Goal: Navigation & Orientation: Find specific page/section

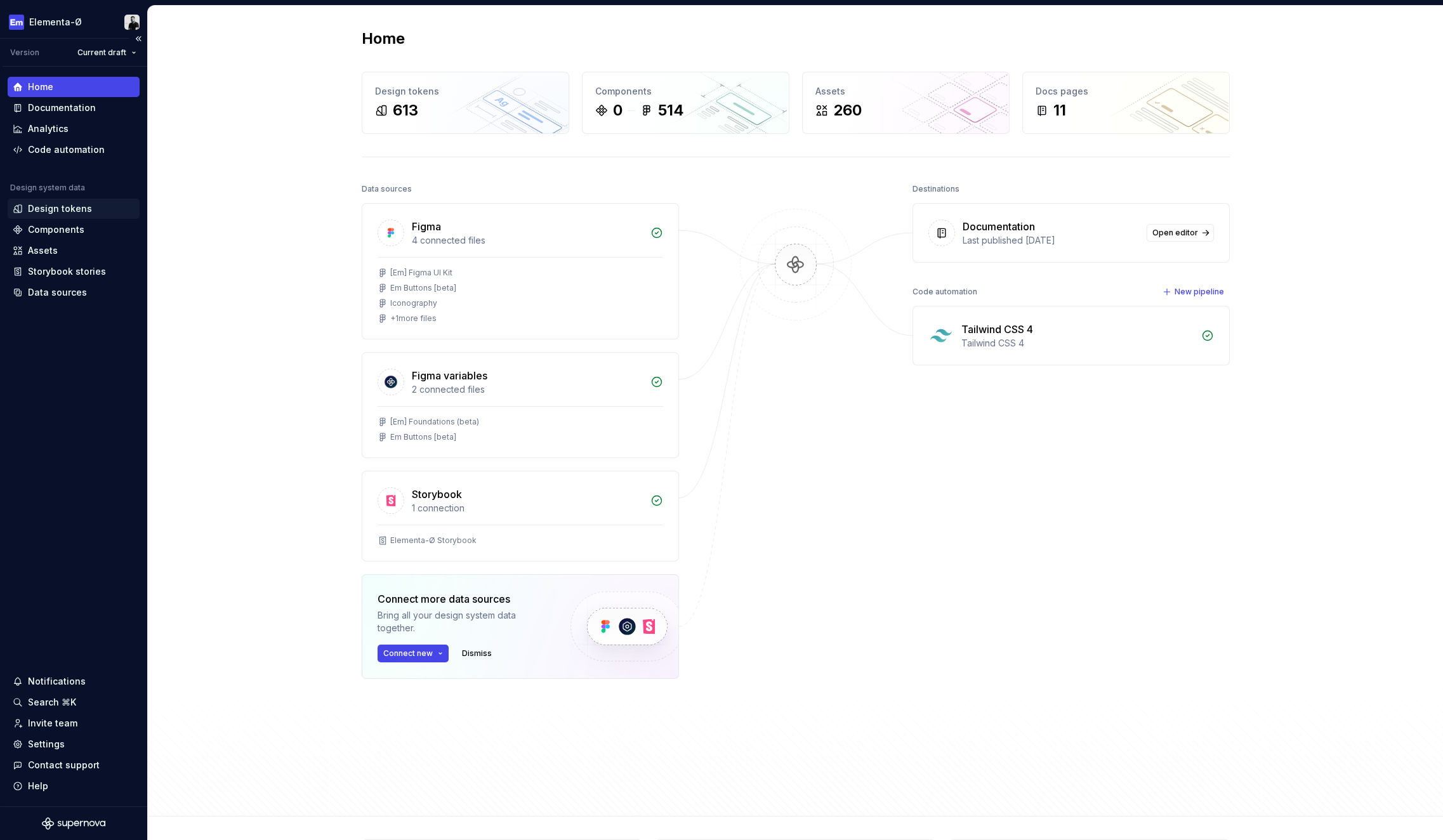
click at [51, 205] on div "Design tokens" at bounding box center [60, 209] width 64 height 13
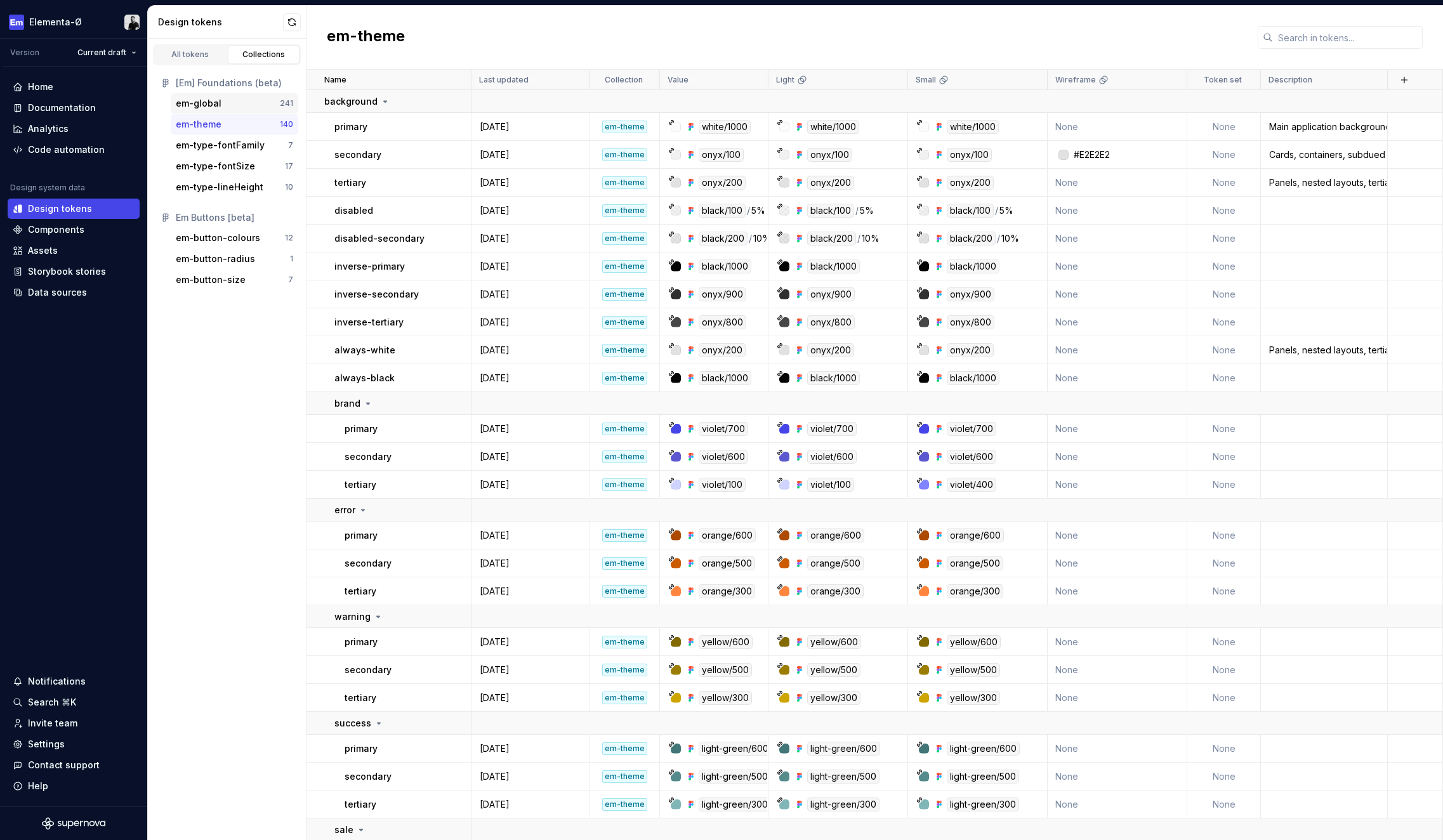
click at [222, 105] on div "em-global" at bounding box center [228, 103] width 104 height 13
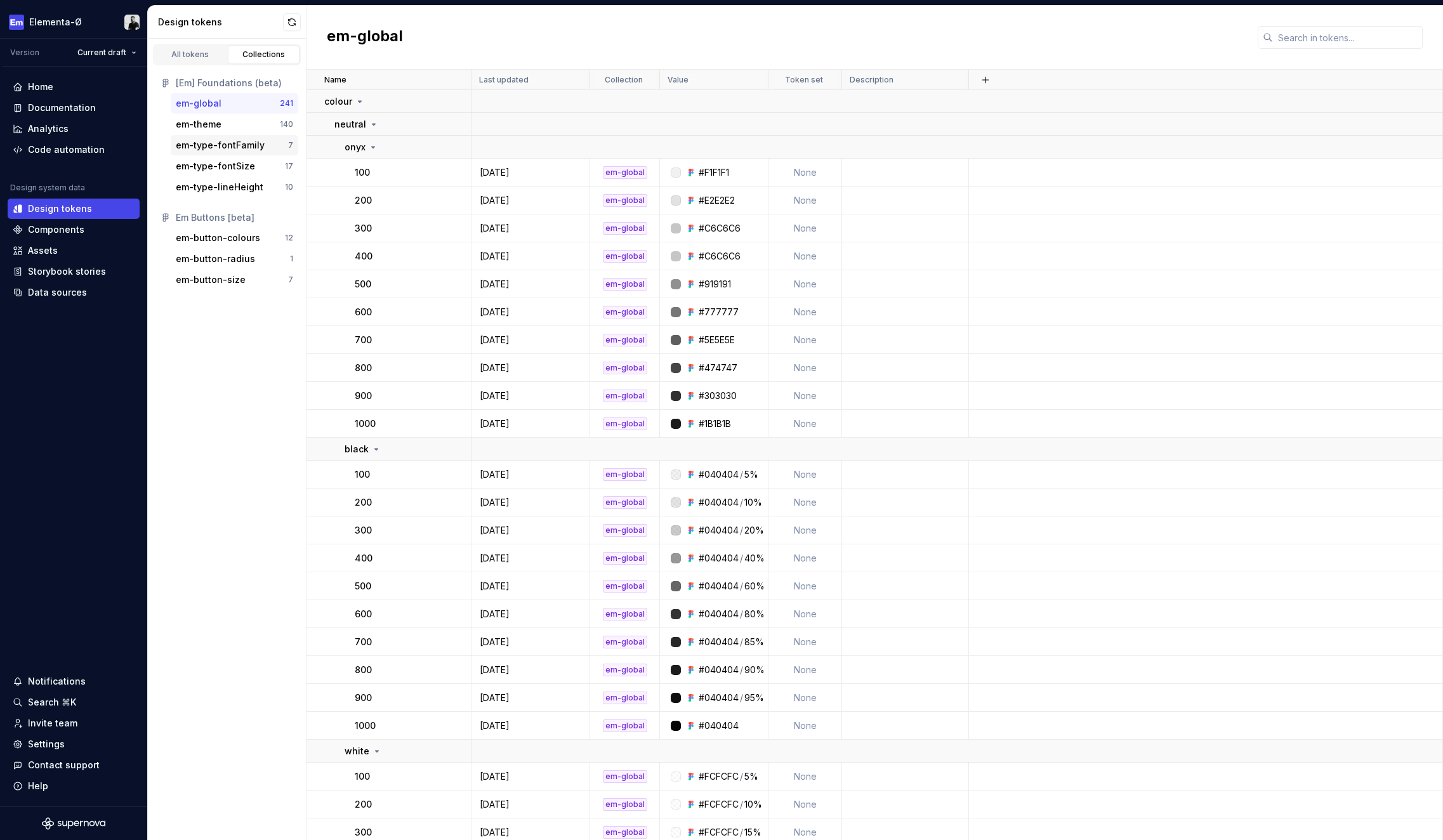
click at [220, 155] on div "em-type-fontFamily 7" at bounding box center [234, 145] width 128 height 20
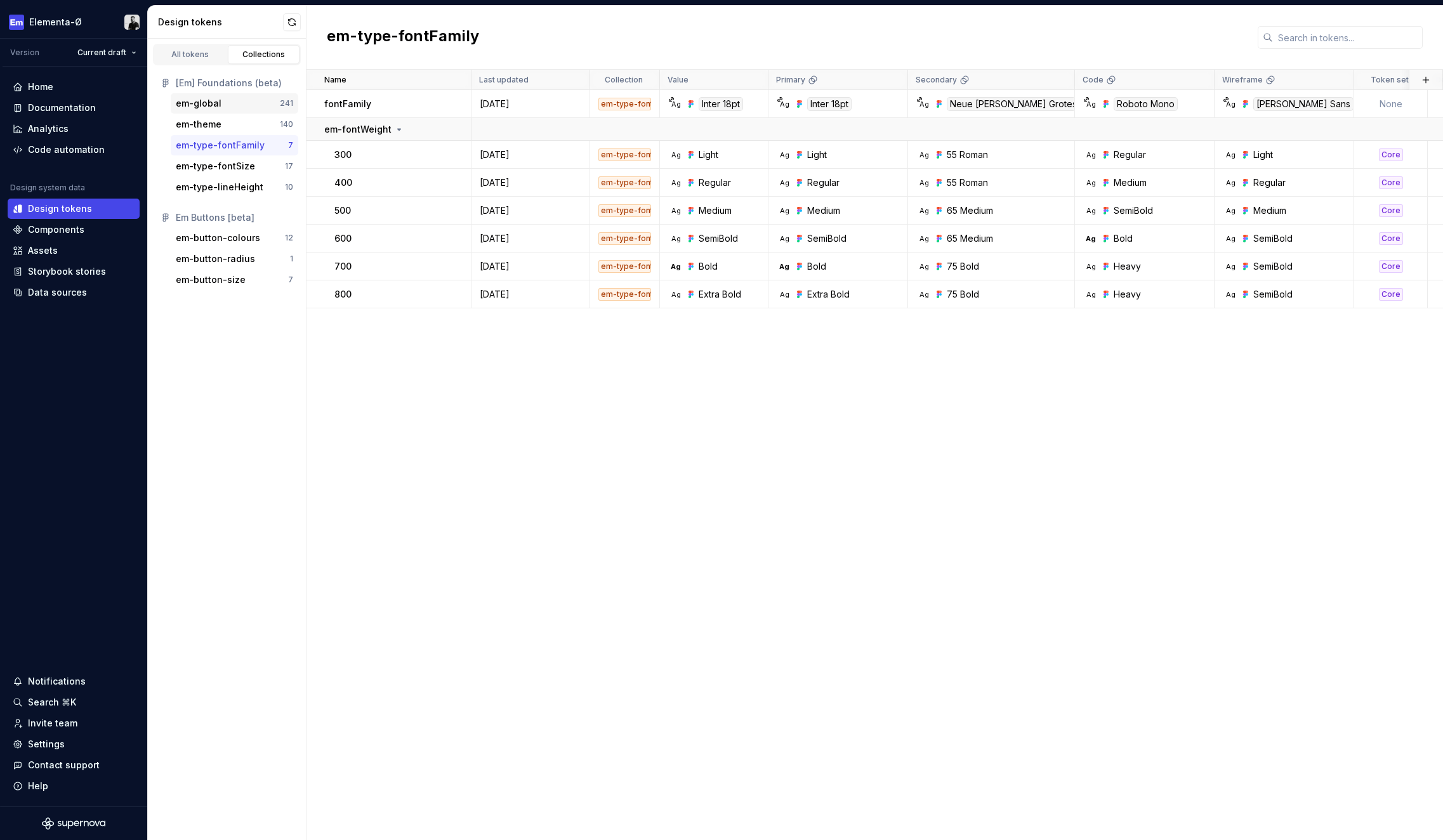
click at [211, 102] on div "em-global" at bounding box center [198, 103] width 46 height 13
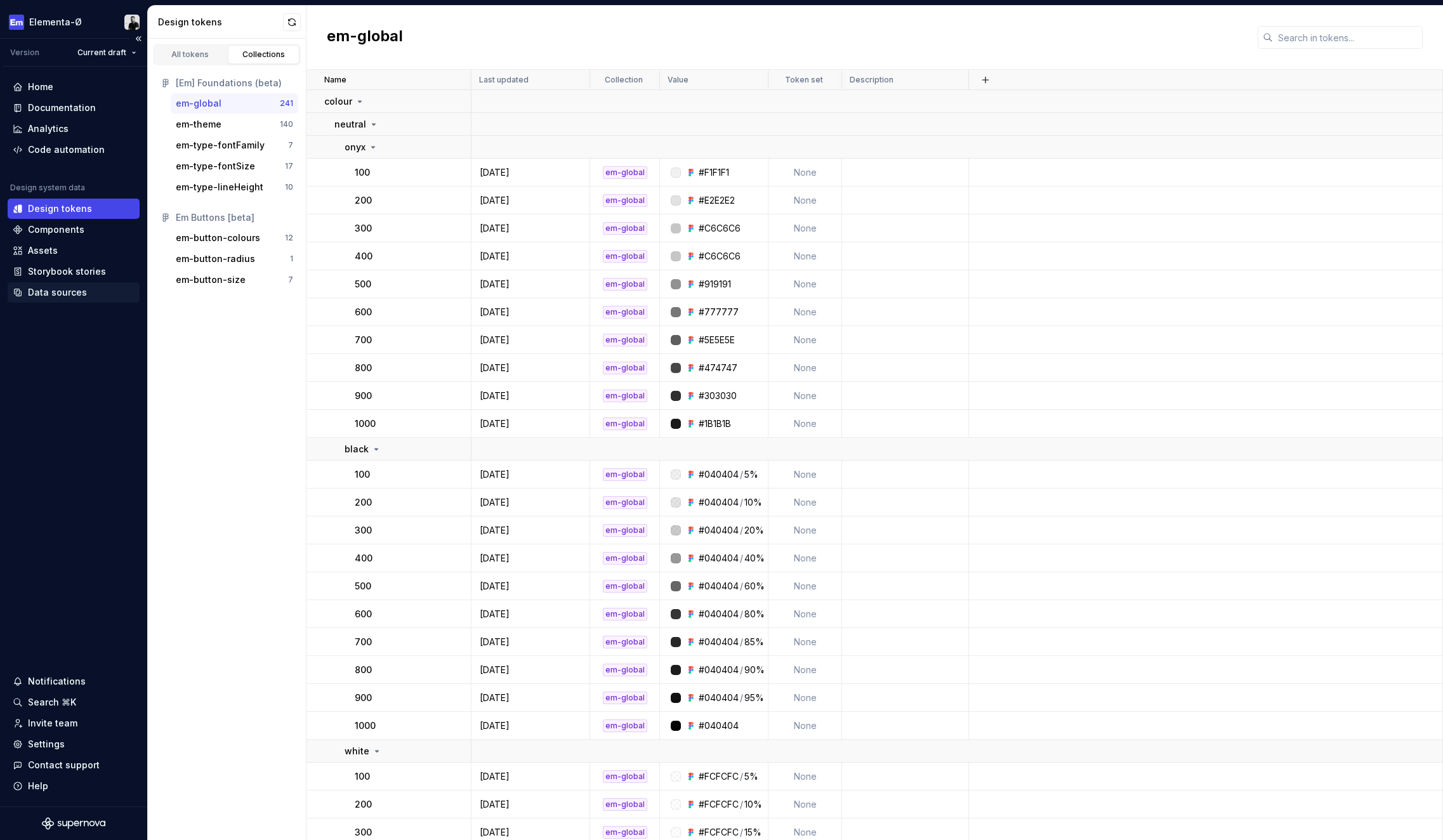
click at [60, 290] on div "Data sources" at bounding box center [57, 292] width 59 height 13
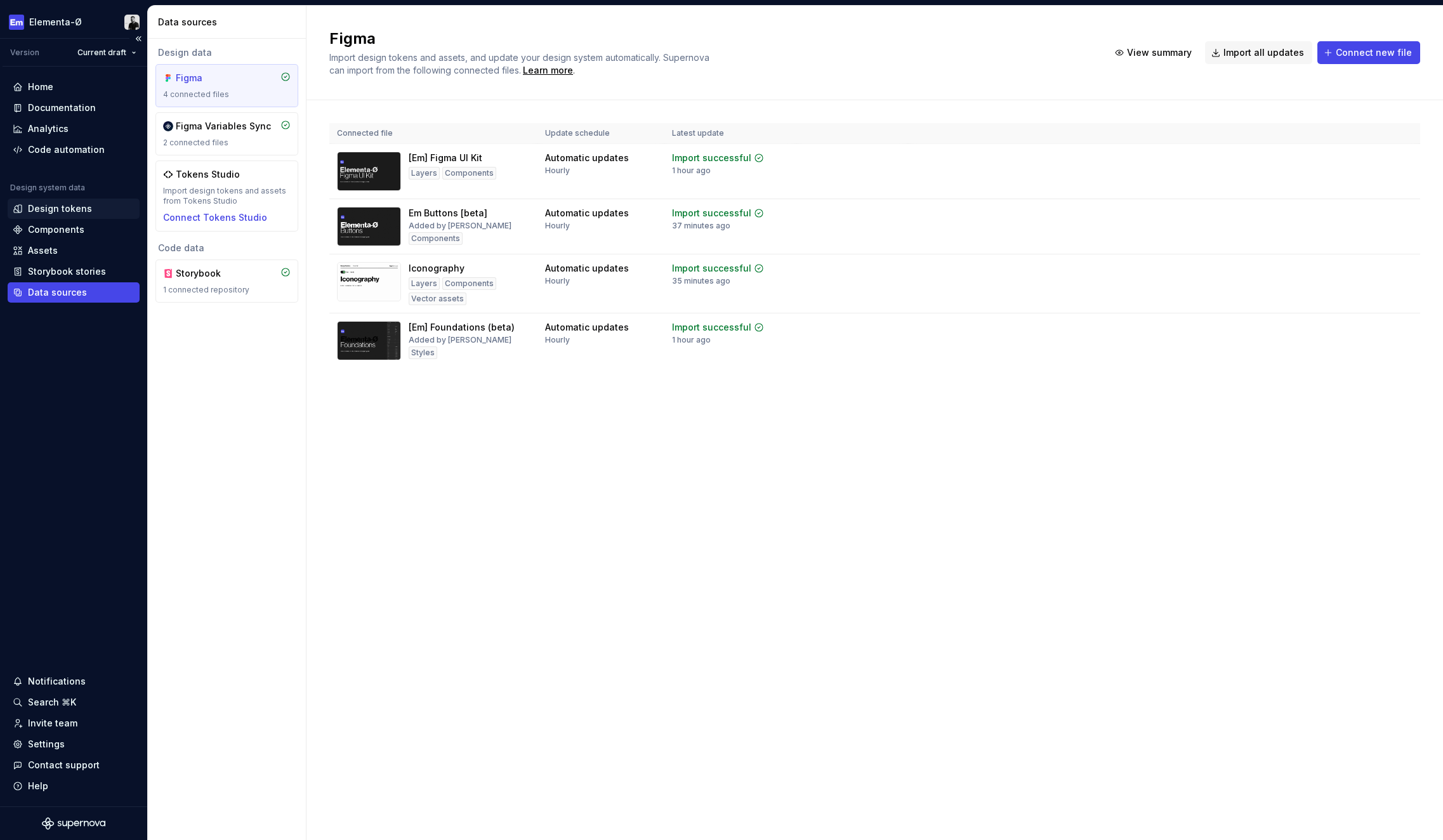
click at [57, 207] on div "Design tokens" at bounding box center [60, 209] width 64 height 13
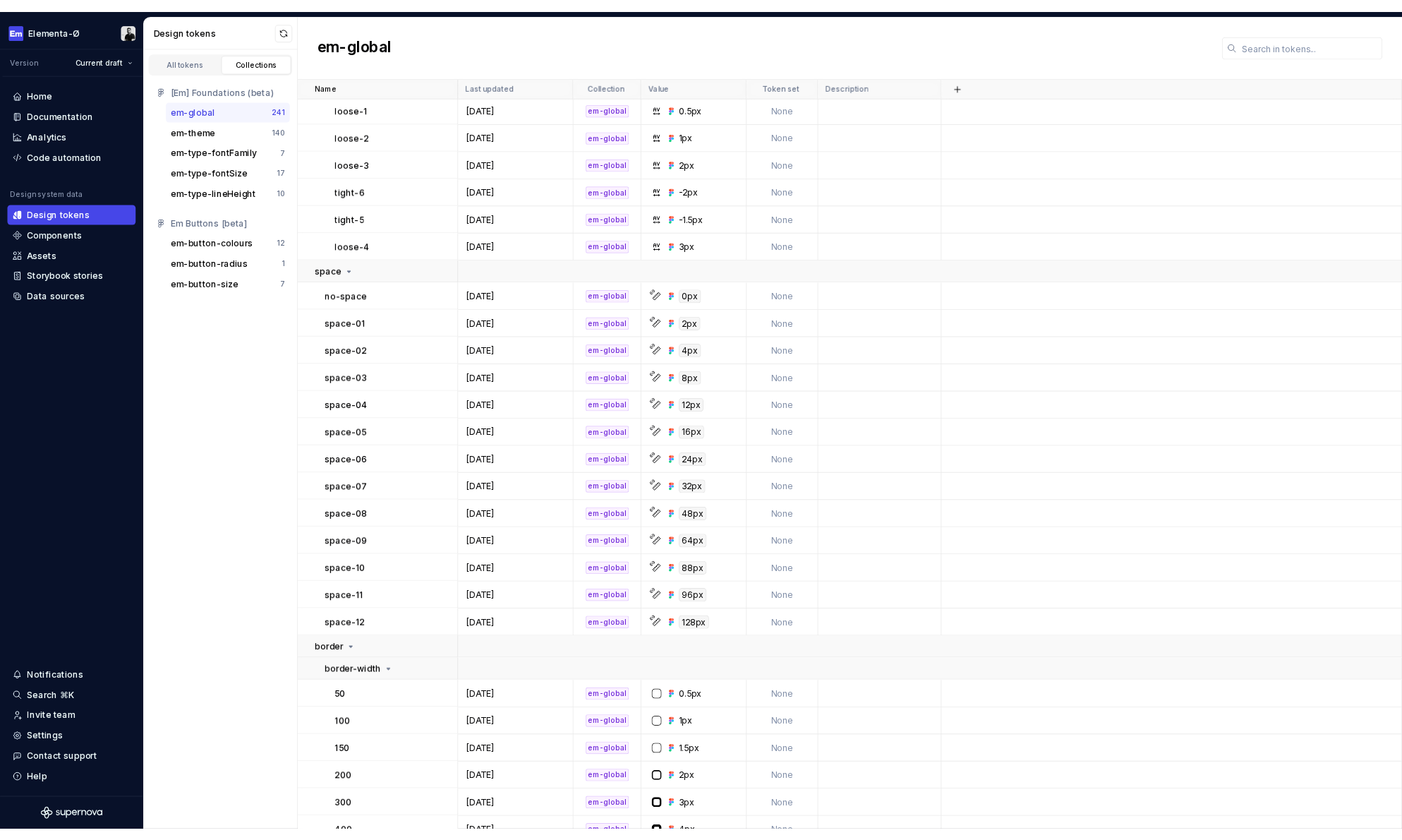
scroll to position [6772, 0]
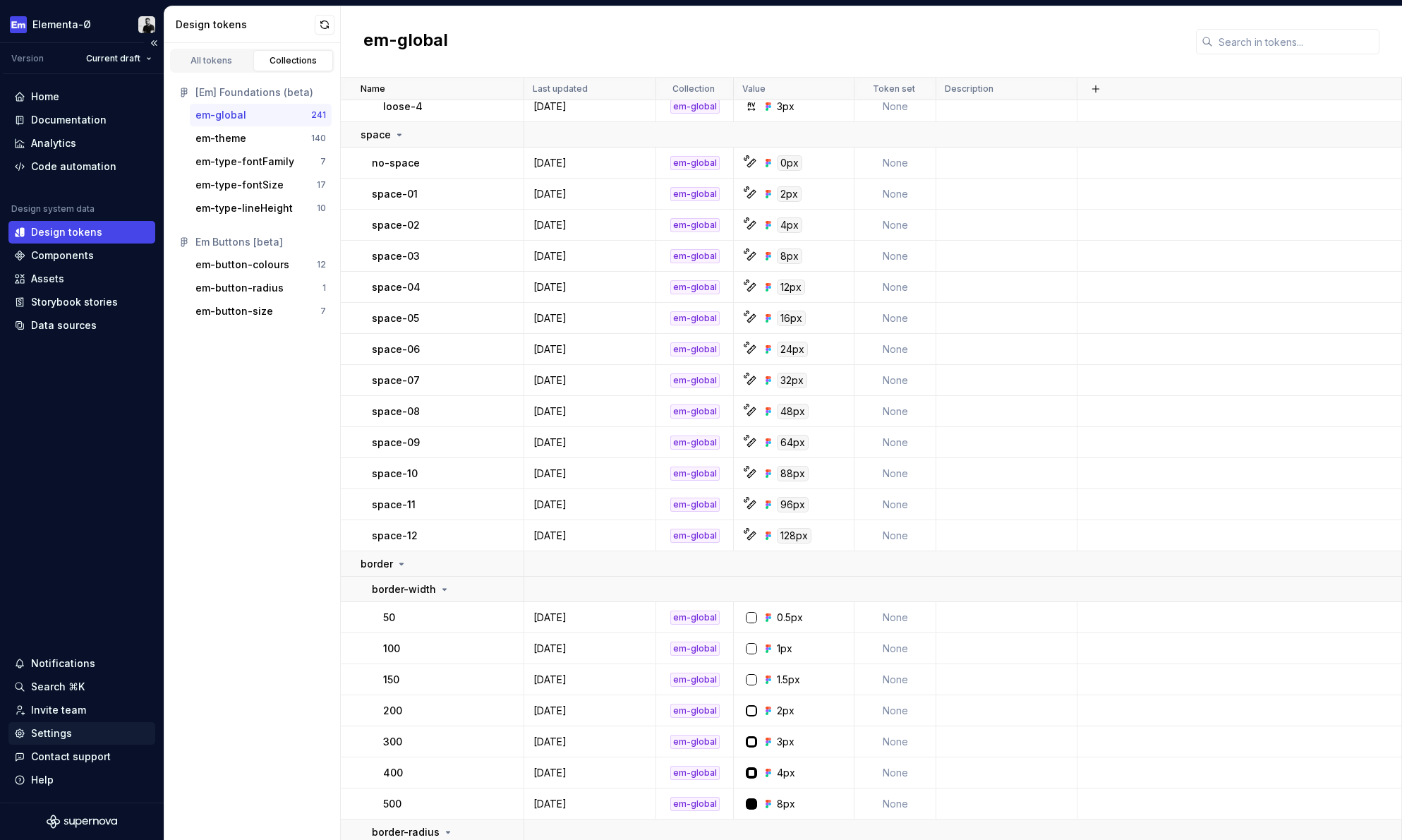
click at [55, 734] on div "Settings" at bounding box center [52, 733] width 41 height 14
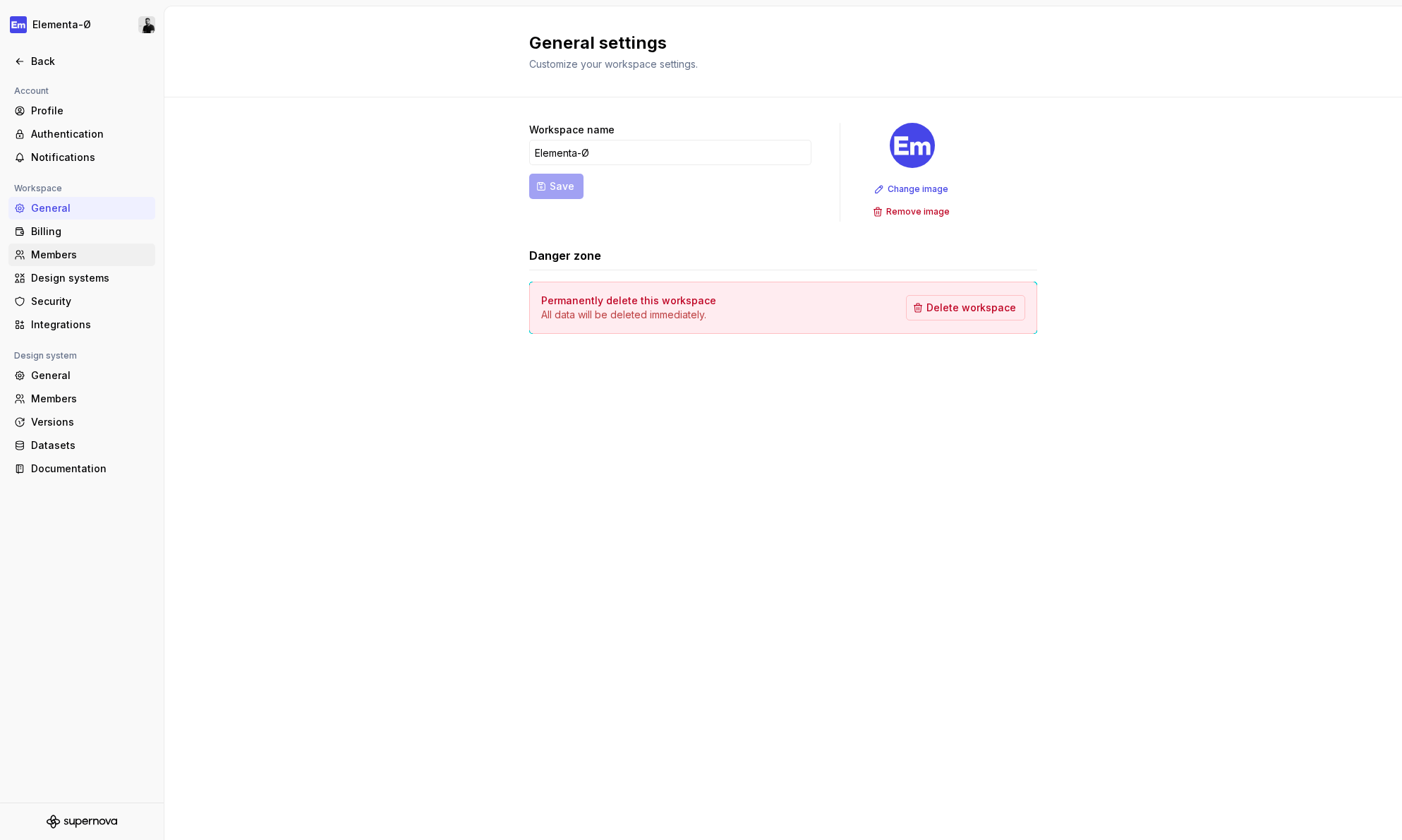
click at [49, 255] on div "Members" at bounding box center [90, 255] width 118 height 14
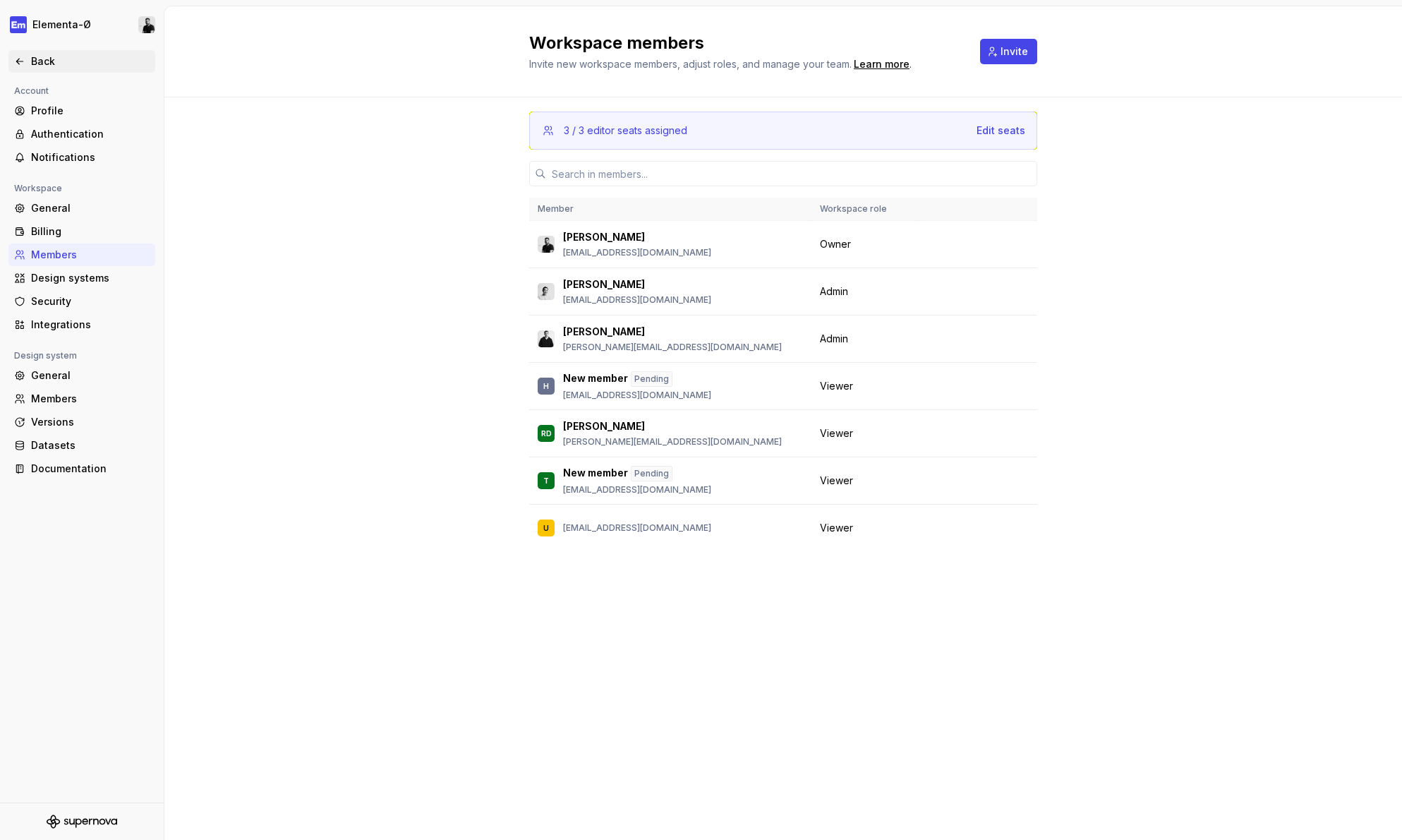
click at [36, 64] on div "Back" at bounding box center [90, 61] width 118 height 14
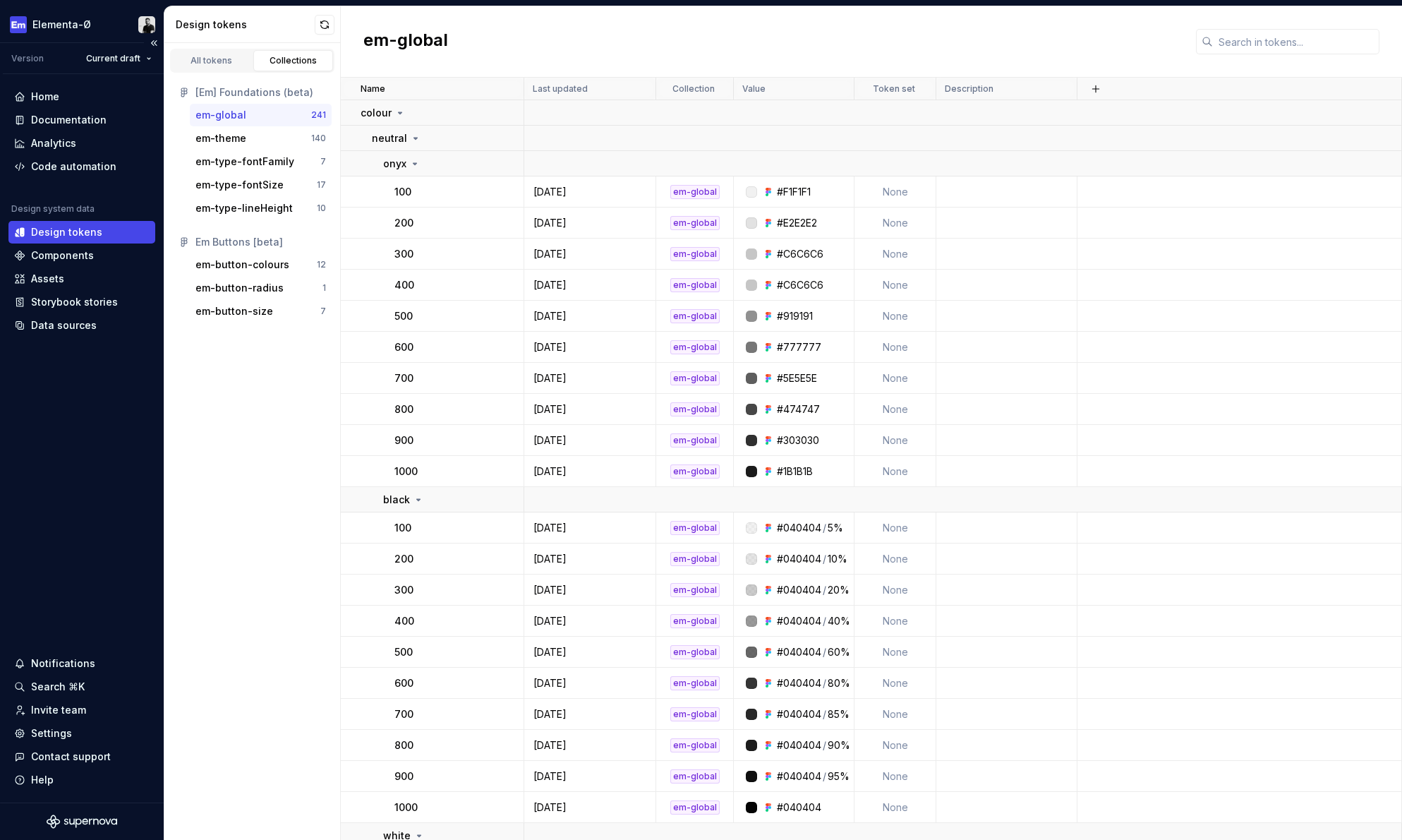
click at [57, 227] on div "Design tokens" at bounding box center [67, 232] width 71 height 14
click at [59, 233] on div "Design tokens" at bounding box center [67, 232] width 71 height 14
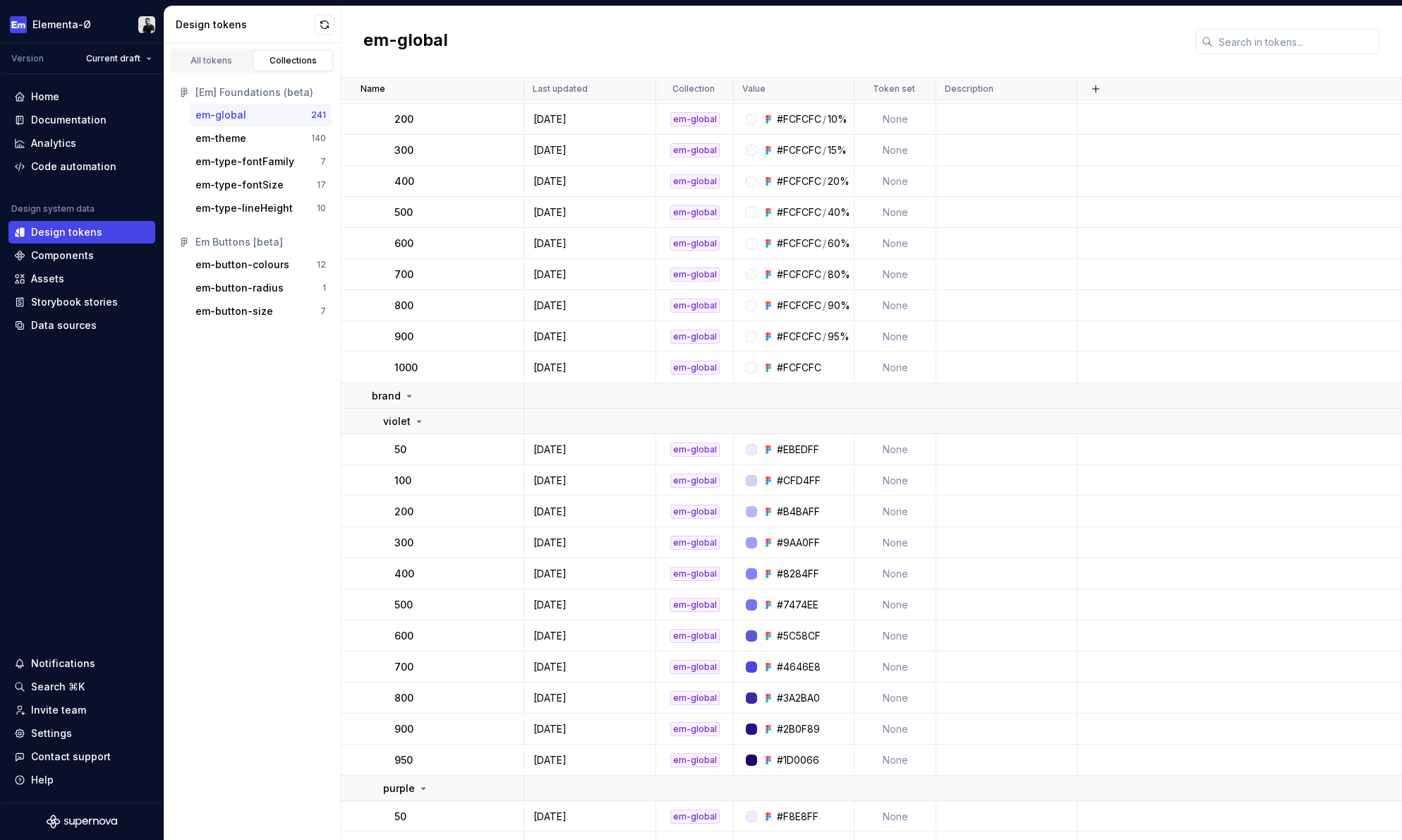
scroll to position [786, 0]
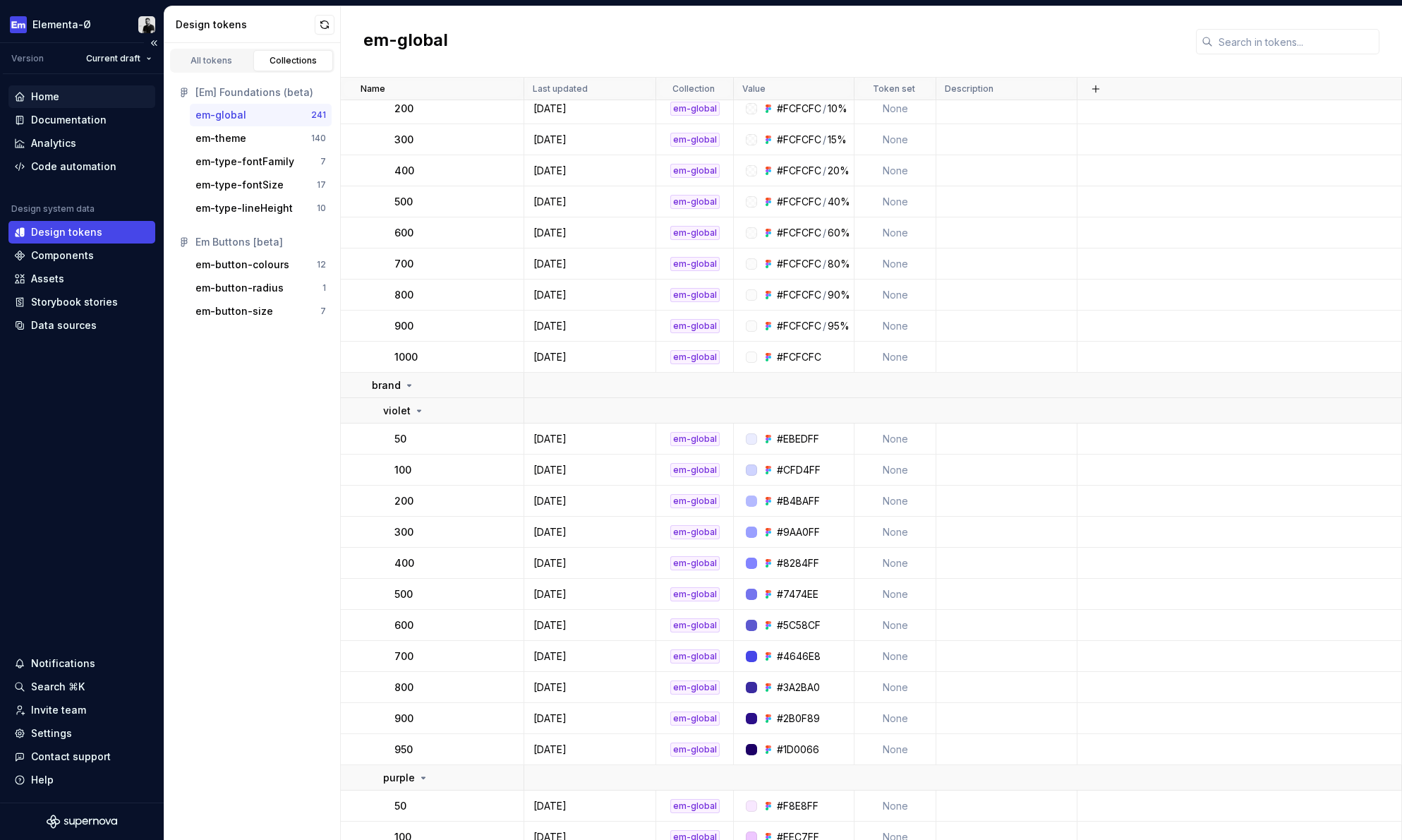
click at [48, 97] on div "Home" at bounding box center [45, 96] width 28 height 14
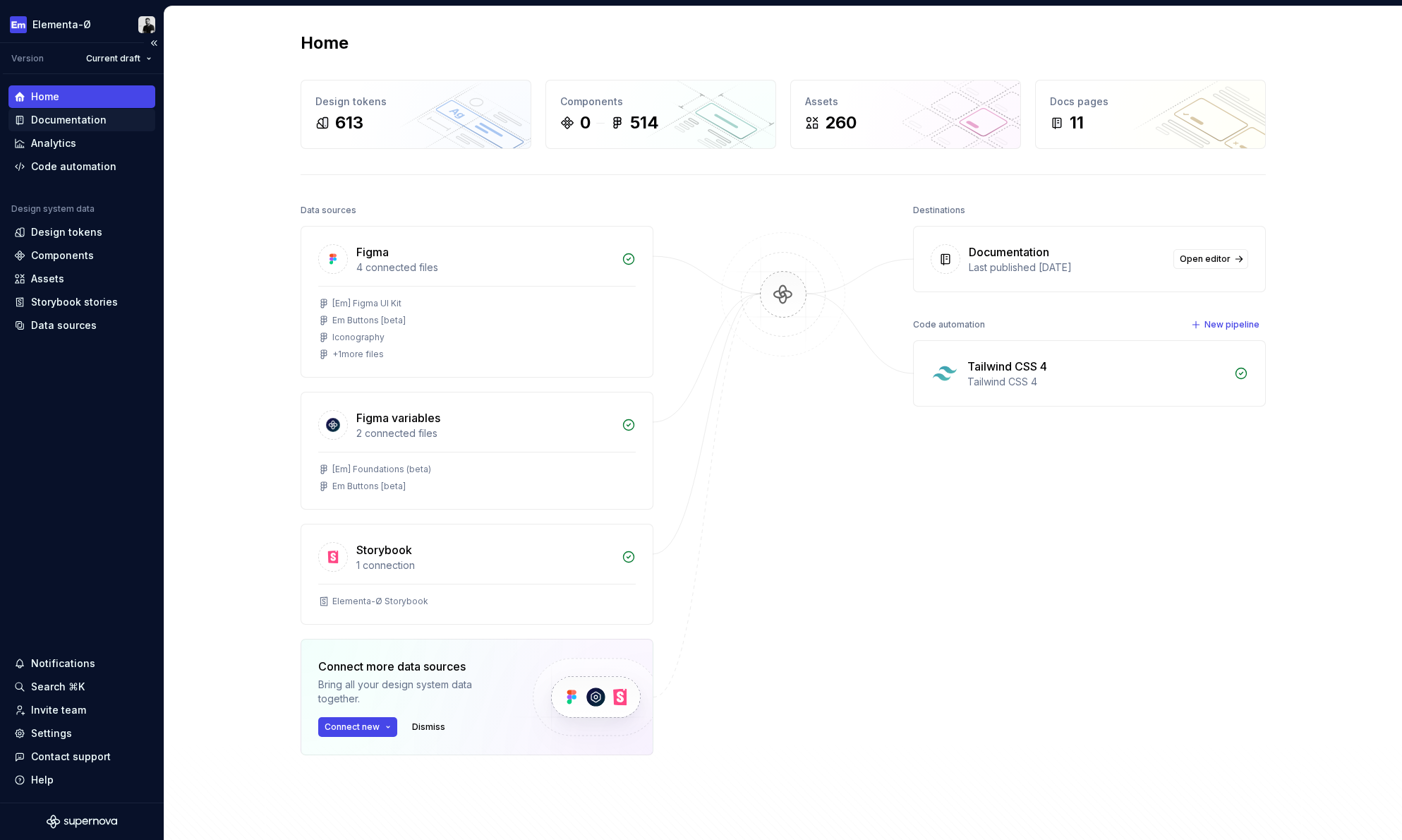
click at [75, 122] on div "Documentation" at bounding box center [69, 120] width 76 height 14
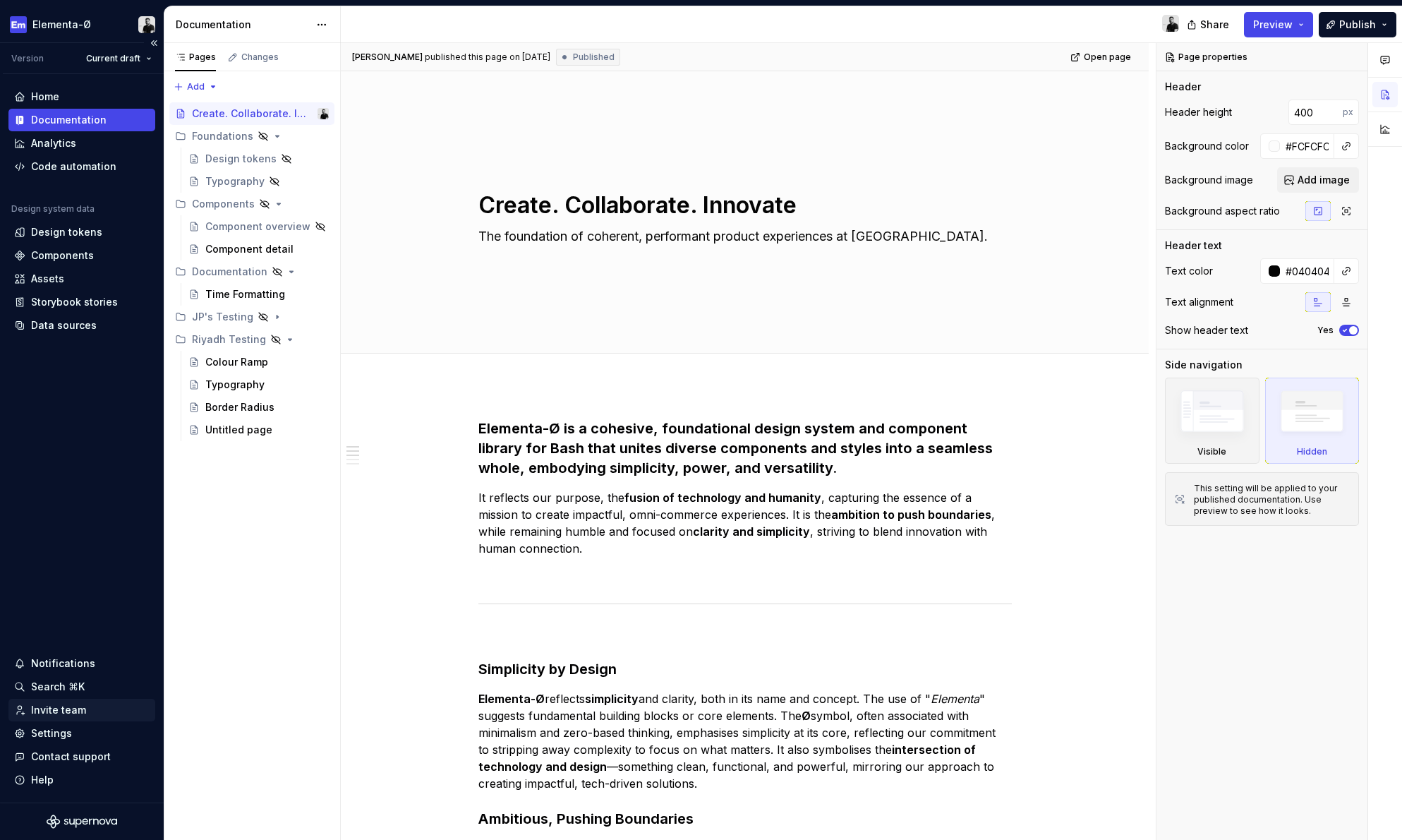
click at [52, 713] on div "Invite team" at bounding box center [58, 710] width 55 height 14
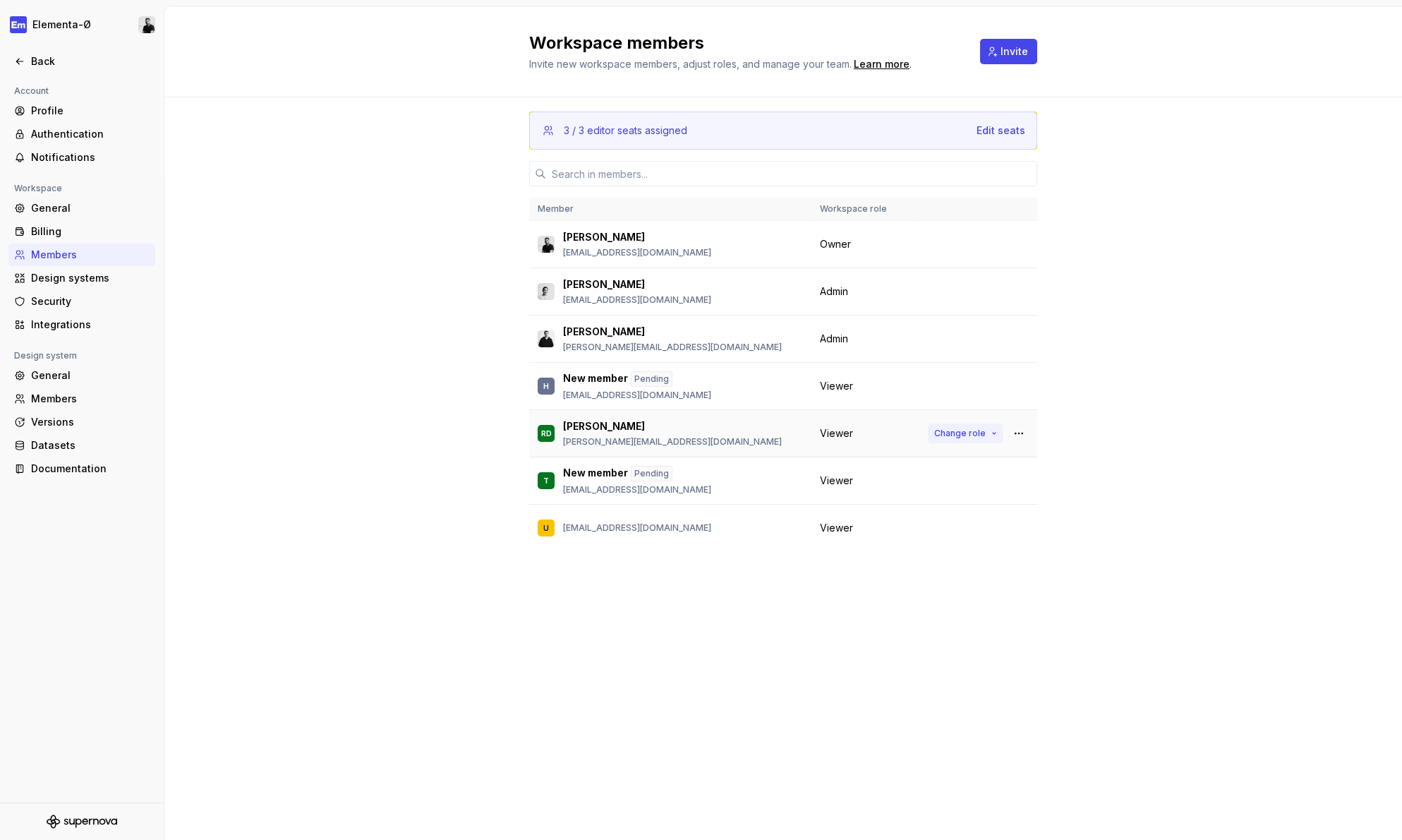
click at [979, 431] on span "Change role" at bounding box center [960, 433] width 52 height 11
click at [1096, 451] on div "3 / 3 editor seats assigned Edit seats Member Workspace role [PERSON_NAME] [EMA…" at bounding box center [783, 350] width 1237 height 507
click at [42, 63] on div "Back" at bounding box center [90, 61] width 118 height 14
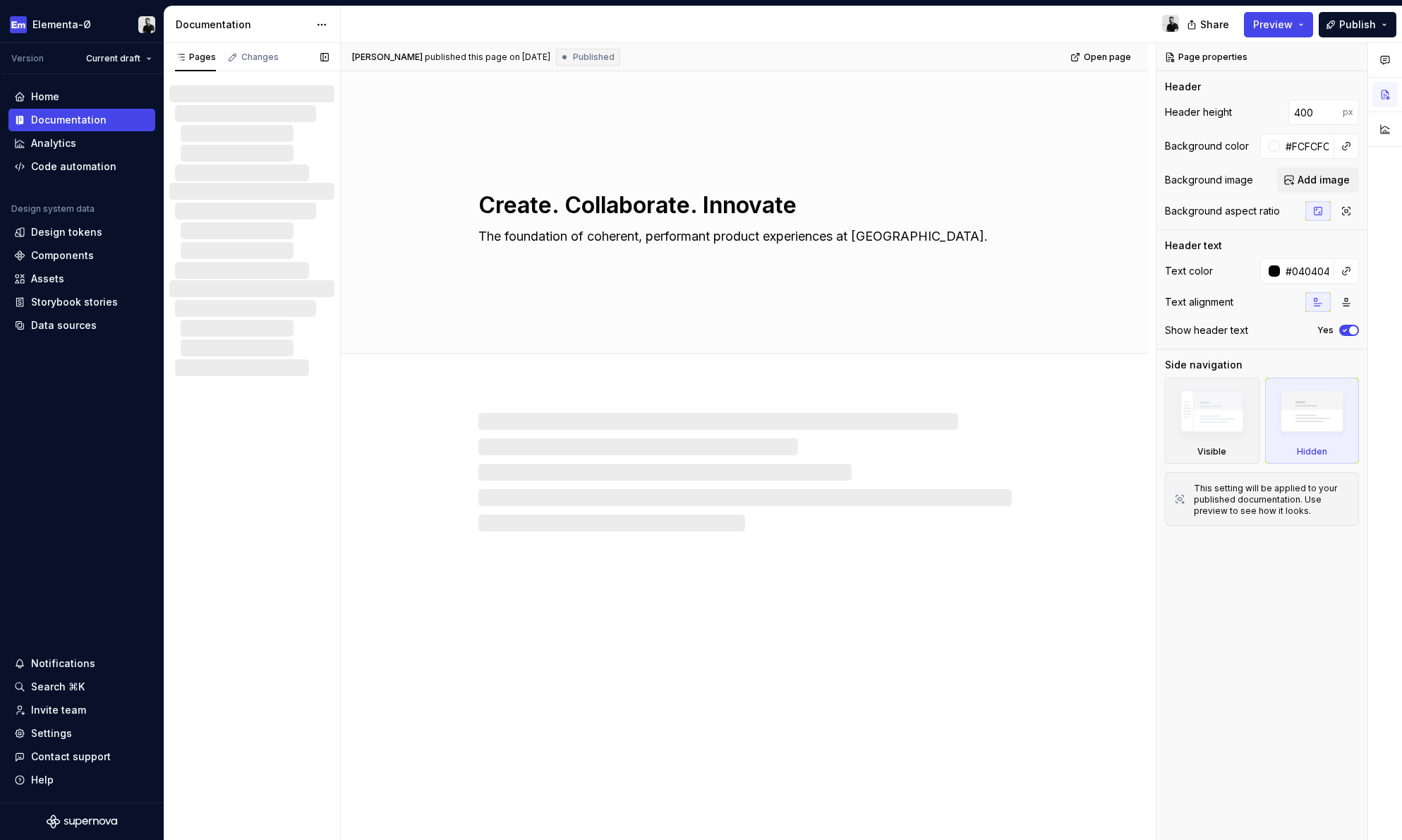
type textarea "*"
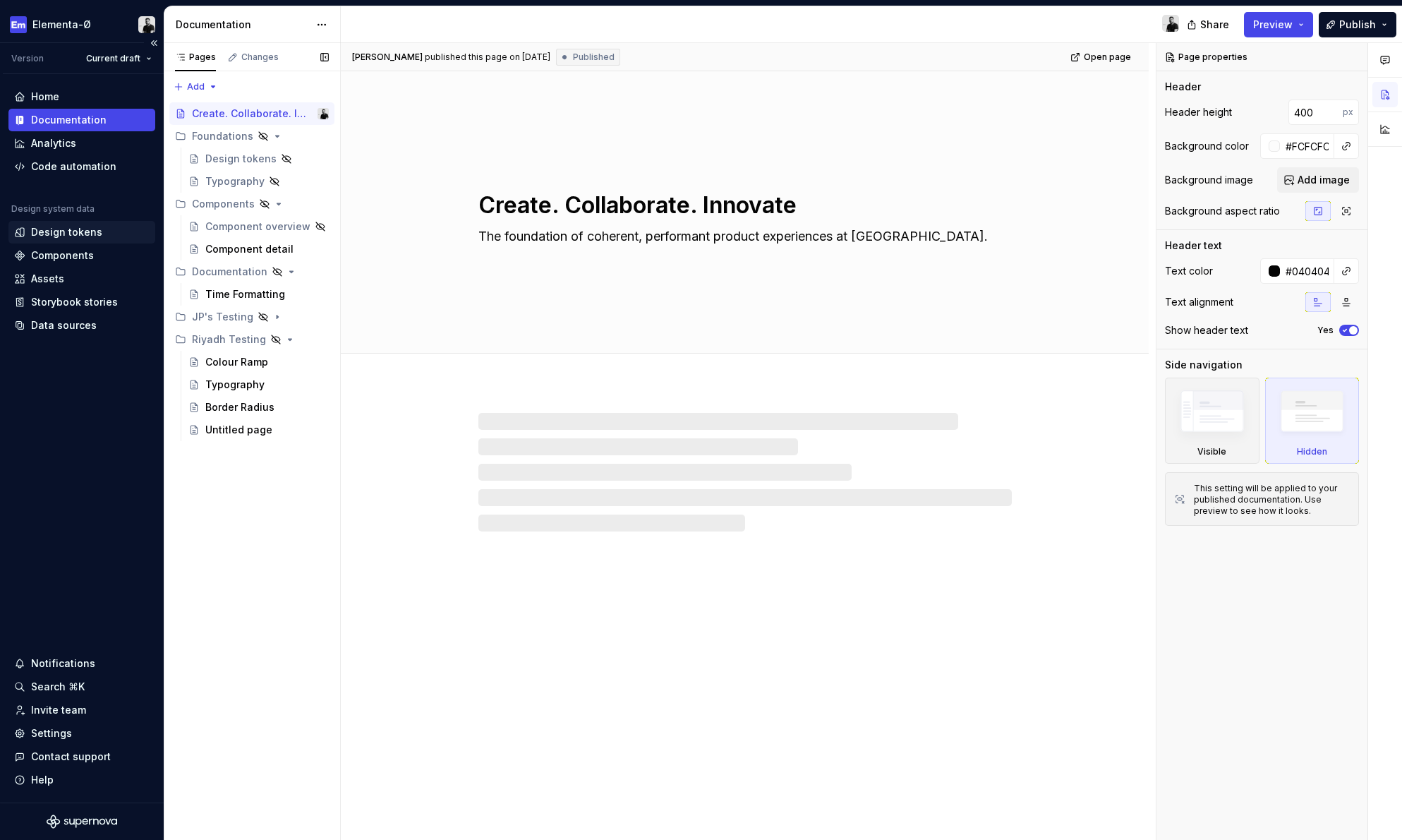
click at [86, 236] on div "Design tokens" at bounding box center [67, 232] width 71 height 14
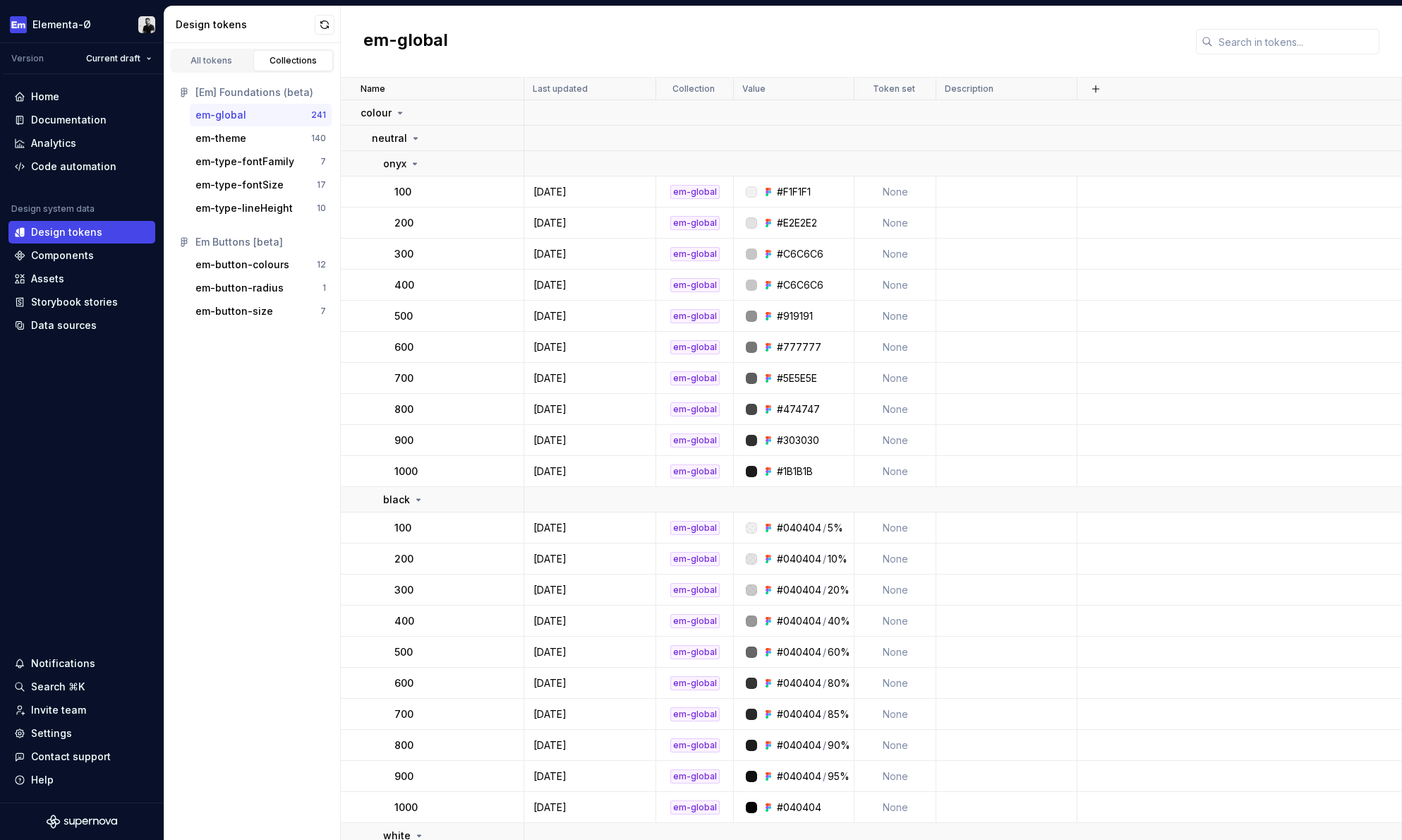
click at [267, 117] on div "em-global" at bounding box center [253, 114] width 116 height 14
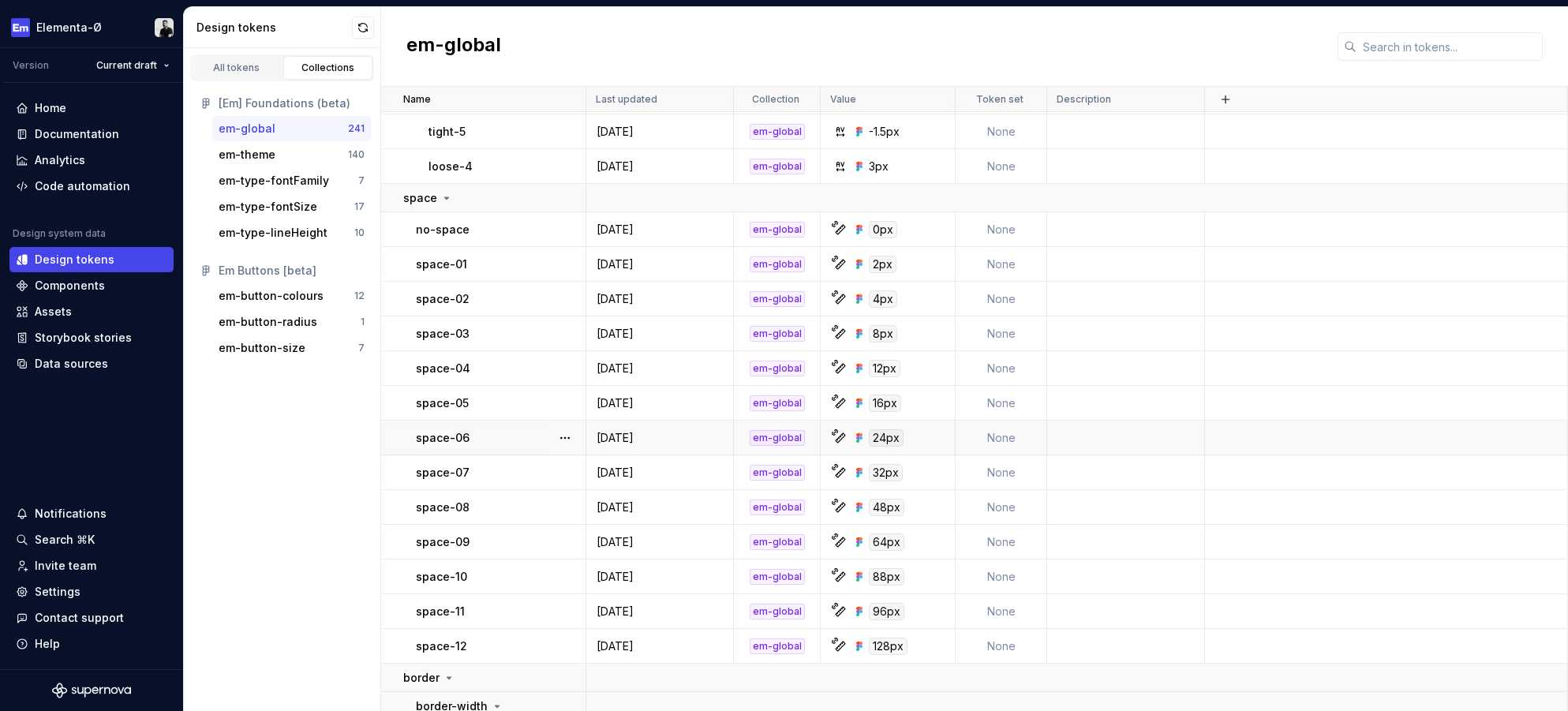
scroll to position [7565, 0]
